Goal: Find specific page/section: Find specific page/section

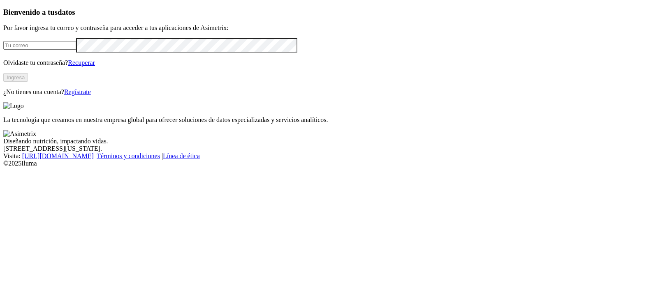
type input "[PERSON_NAME][EMAIL_ADDRESS][PERSON_NAME][DOMAIN_NAME]"
click at [28, 82] on button "Ingresa" at bounding box center [15, 77] width 25 height 9
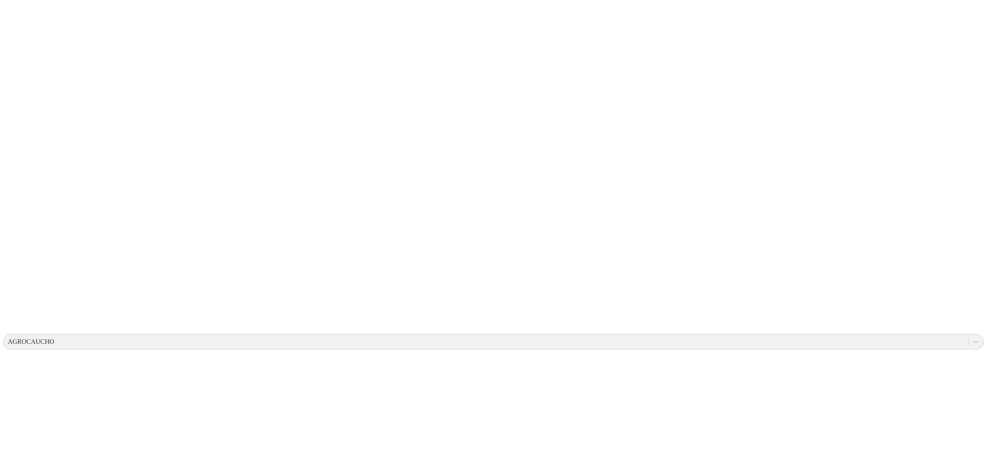
drag, startPoint x: 332, startPoint y: 176, endPoint x: 428, endPoint y: 253, distance: 123.4
drag, startPoint x: 142, startPoint y: 128, endPoint x: 511, endPoint y: 192, distance: 374.9
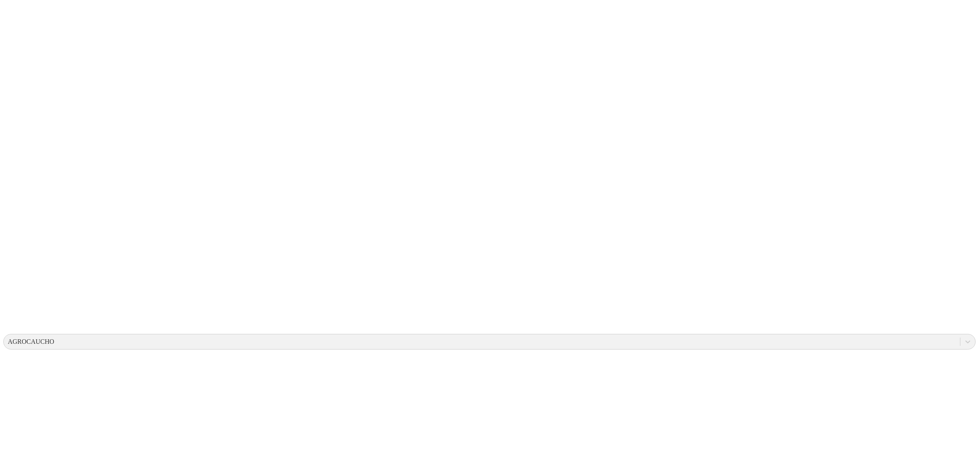
drag, startPoint x: 132, startPoint y: 81, endPoint x: 147, endPoint y: 81, distance: 14.4
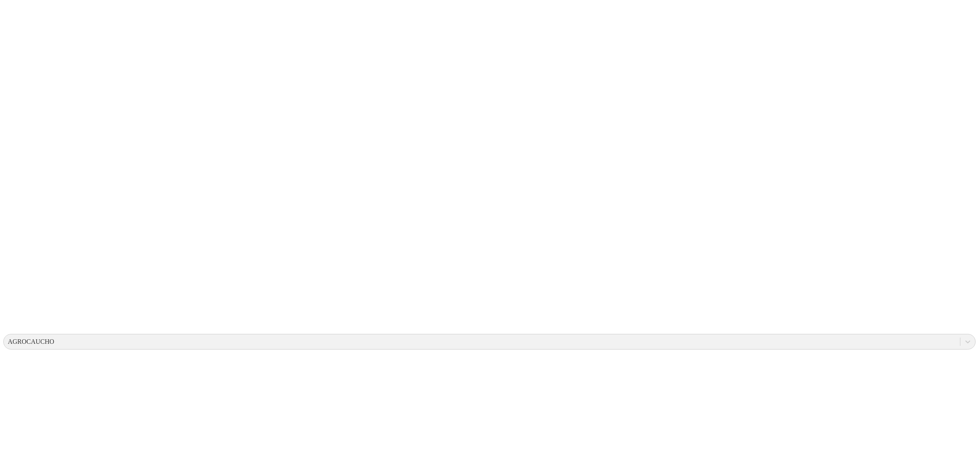
drag, startPoint x: 657, startPoint y: 142, endPoint x: 642, endPoint y: 164, distance: 26.0
